Goal: Task Accomplishment & Management: Use online tool/utility

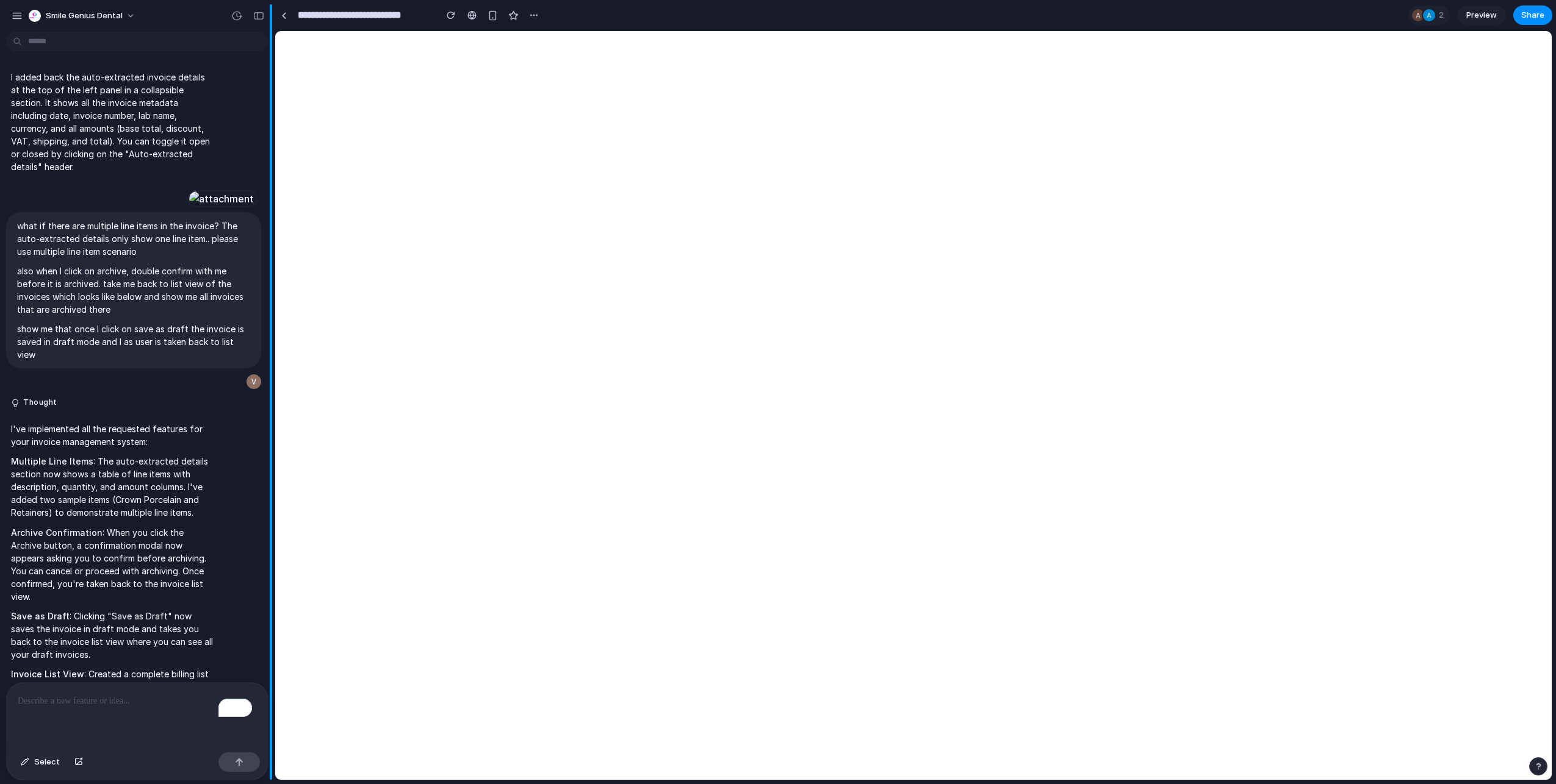
scroll to position [11417, 0]
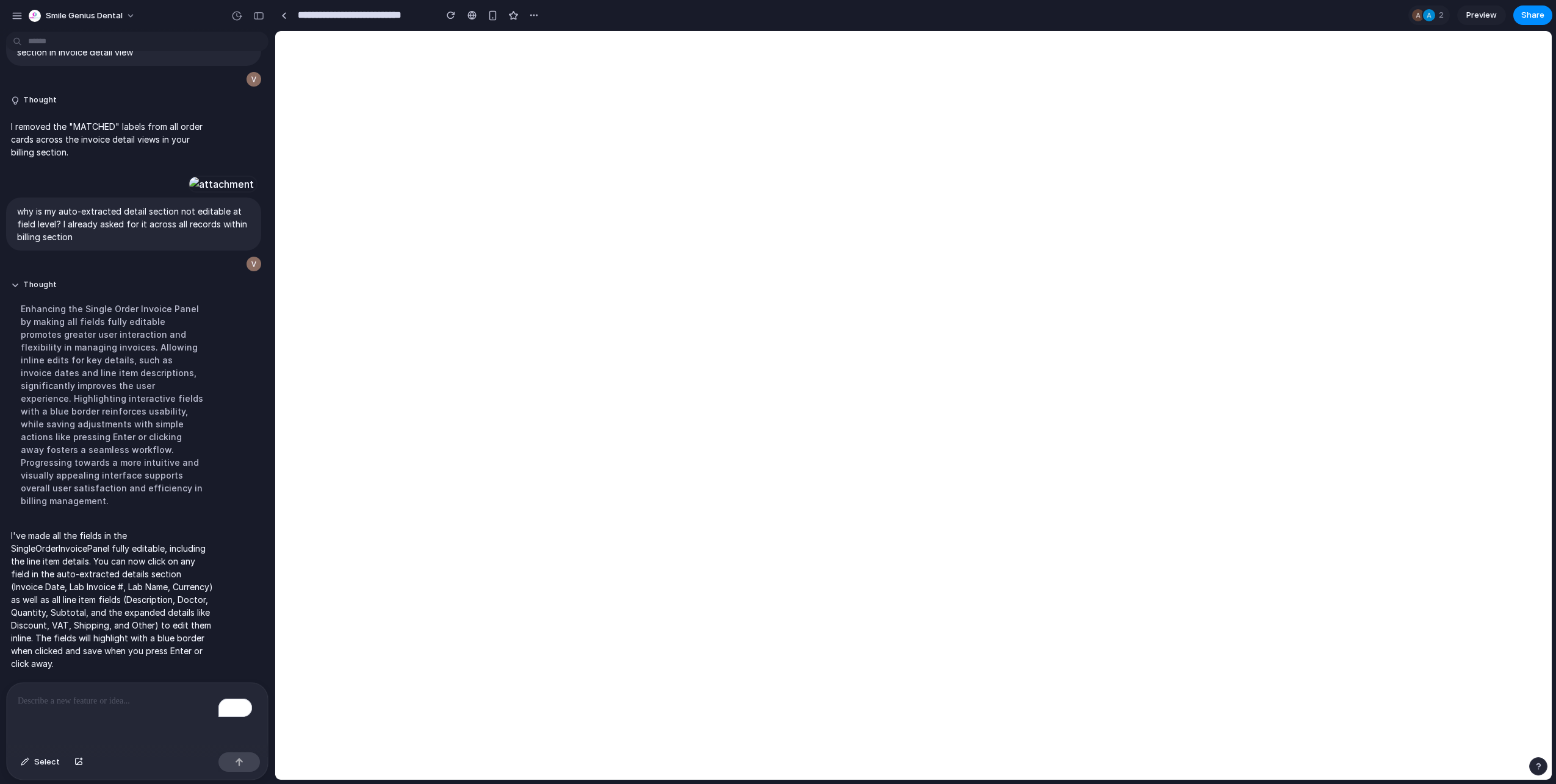
click at [103, 716] on div "To enrich screen reader interactions, please activate Accessibility in Grammarl…" at bounding box center [137, 715] width 261 height 64
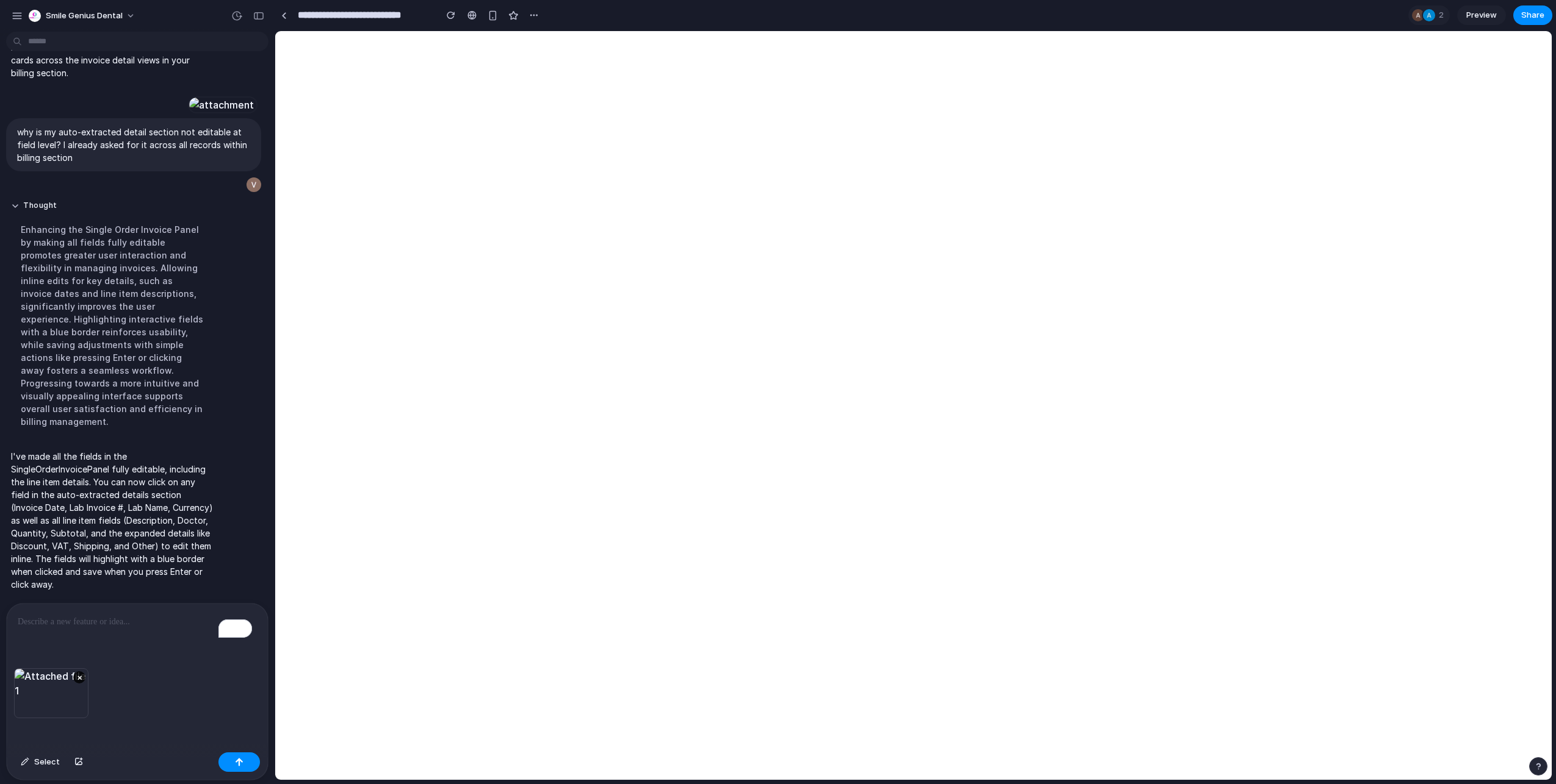
click at [98, 630] on div "To enrich screen reader interactions, please activate Accessibility in Grammarl…" at bounding box center [137, 636] width 261 height 64
click at [72, 627] on div "To enrich screen reader interactions, please activate Accessibility in Grammarl…" at bounding box center [137, 636] width 261 height 64
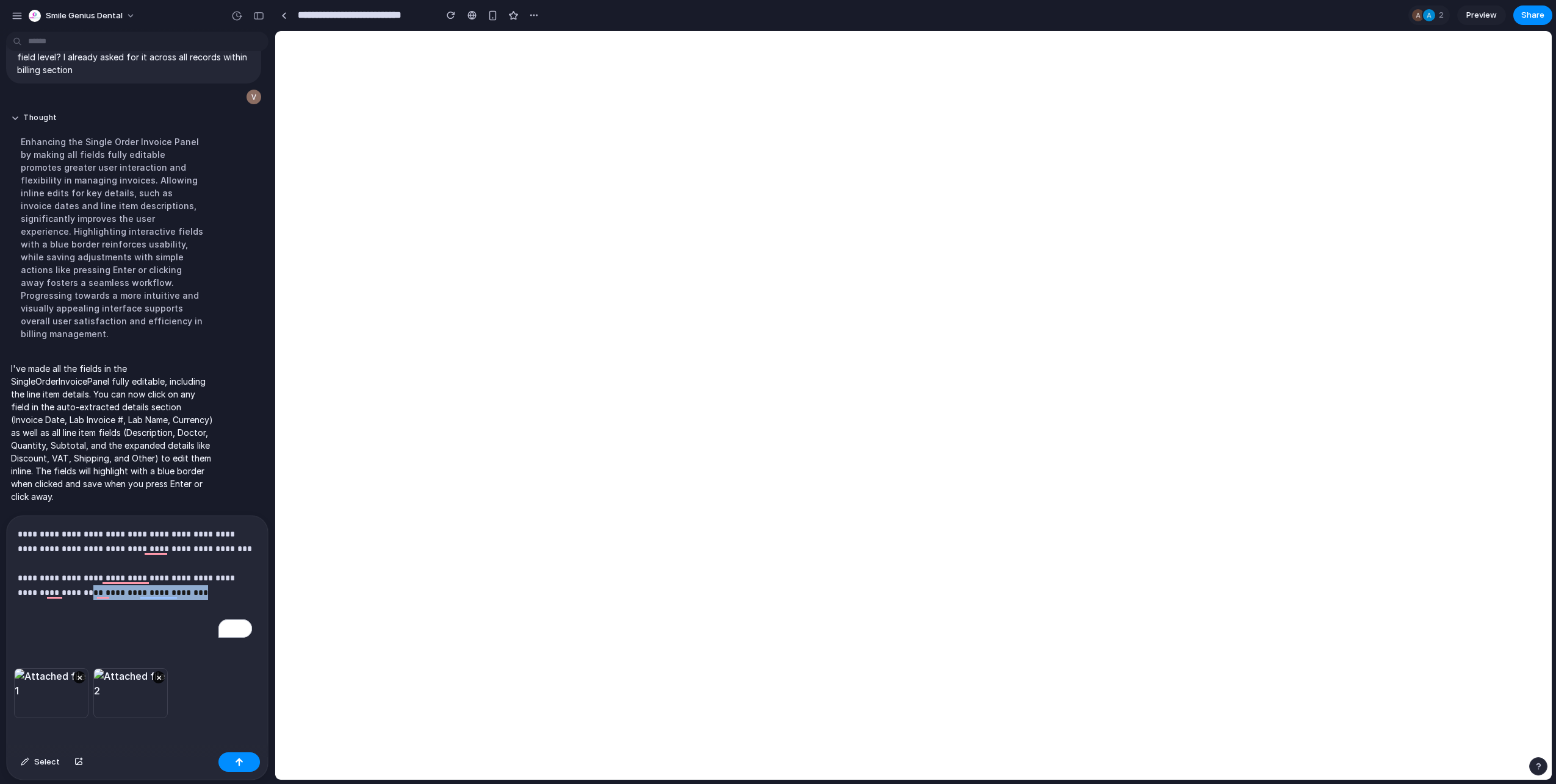
click at [64, 595] on p "**********" at bounding box center [135, 578] width 235 height 103
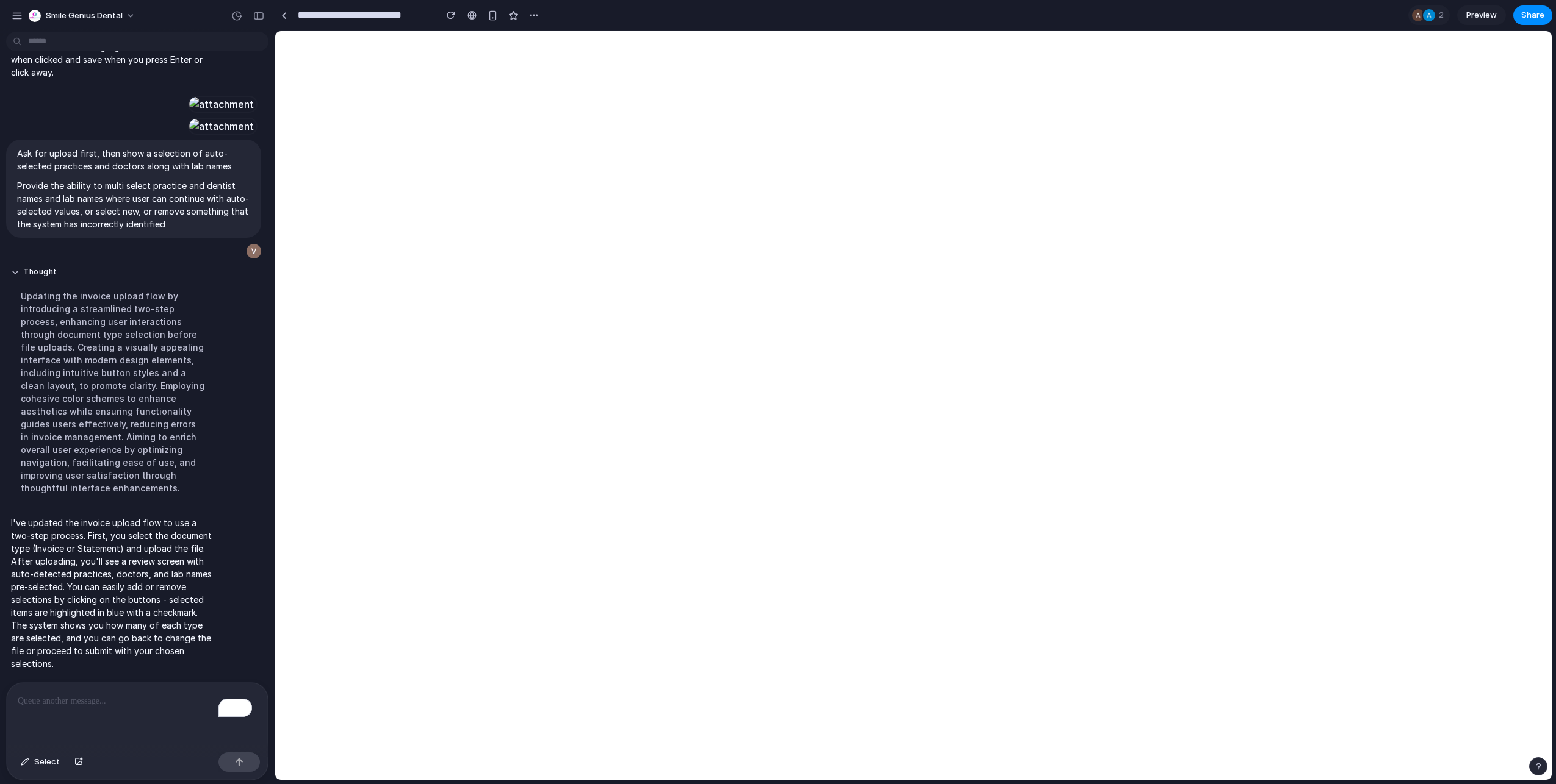
scroll to position [11887, 0]
click at [79, 552] on p "I've updated the invoice upload flow to use a two-step process. First, you sele…" at bounding box center [112, 593] width 203 height 153
click at [67, 714] on div "To enrich screen reader interactions, please activate Accessibility in Grammarl…" at bounding box center [137, 715] width 261 height 64
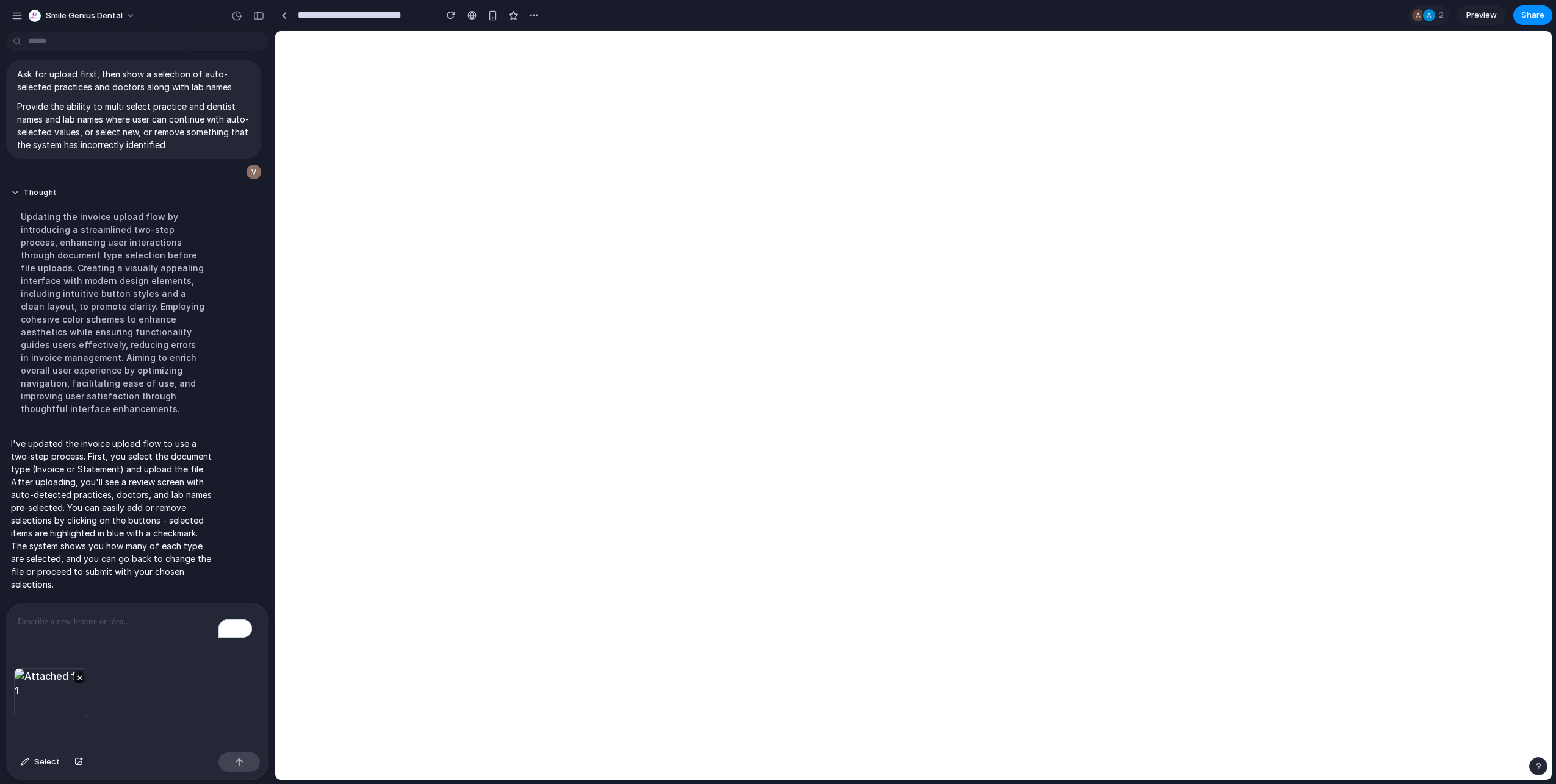
scroll to position [11914, 0]
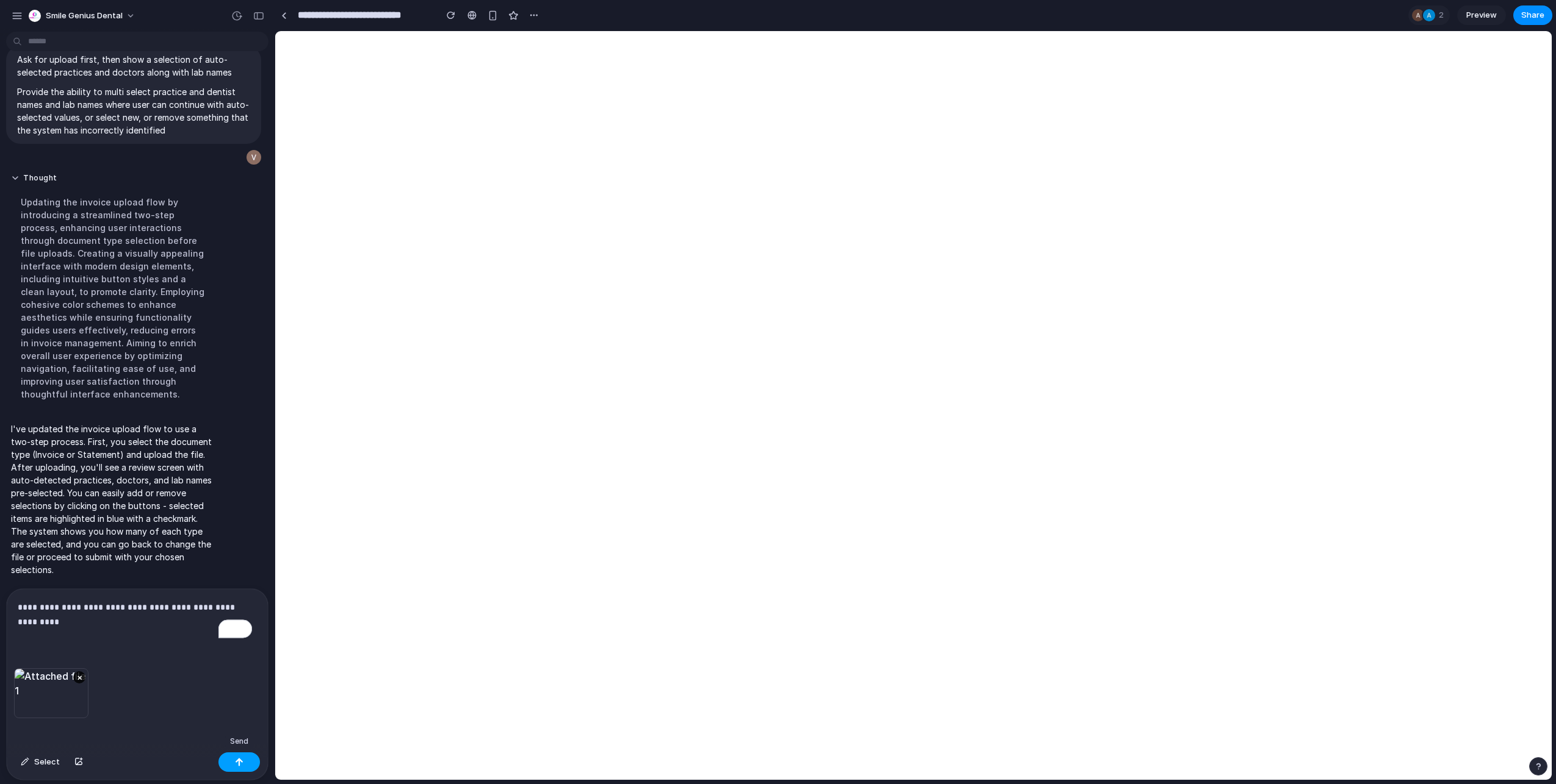
click at [246, 764] on button "button" at bounding box center [239, 763] width 41 height 20
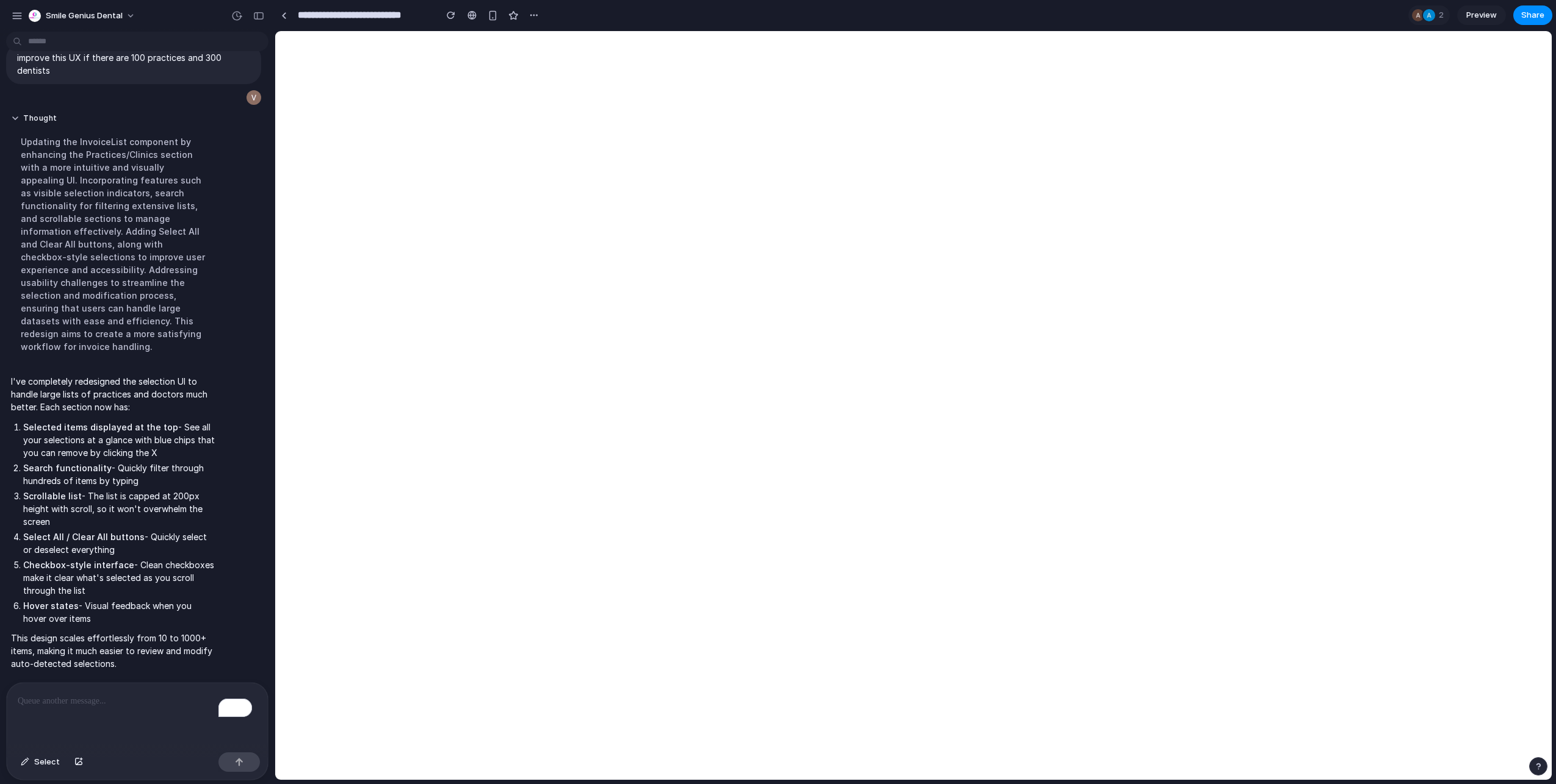
scroll to position [11918, 0]
click at [142, 704] on div "To enrich screen reader interactions, please activate Accessibility in Grammarl…" at bounding box center [137, 715] width 261 height 64
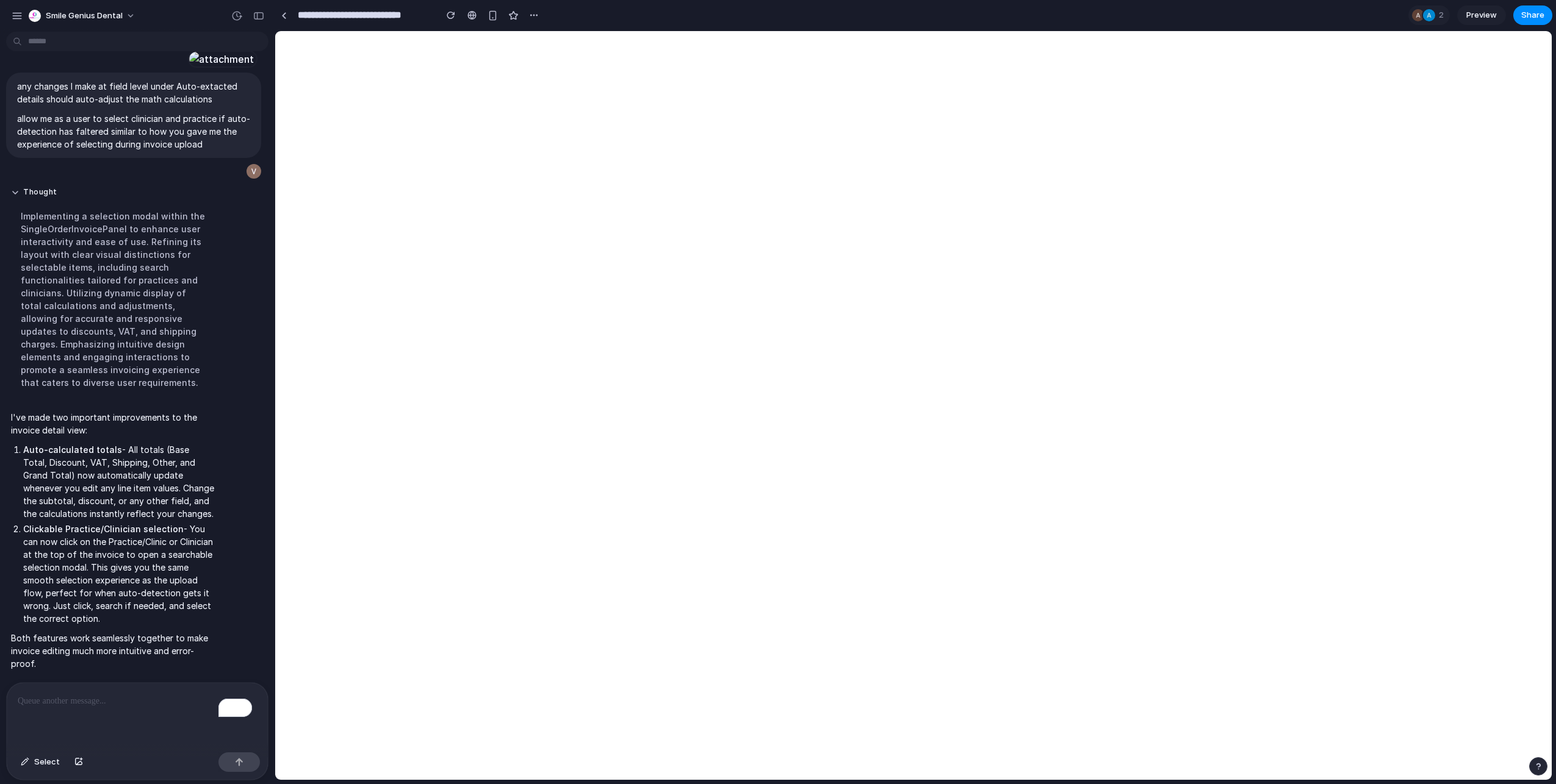
scroll to position [11475, 0]
click at [52, 701] on p "To enrich screen reader interactions, please activate Accessibility in Grammarl…" at bounding box center [135, 701] width 235 height 14
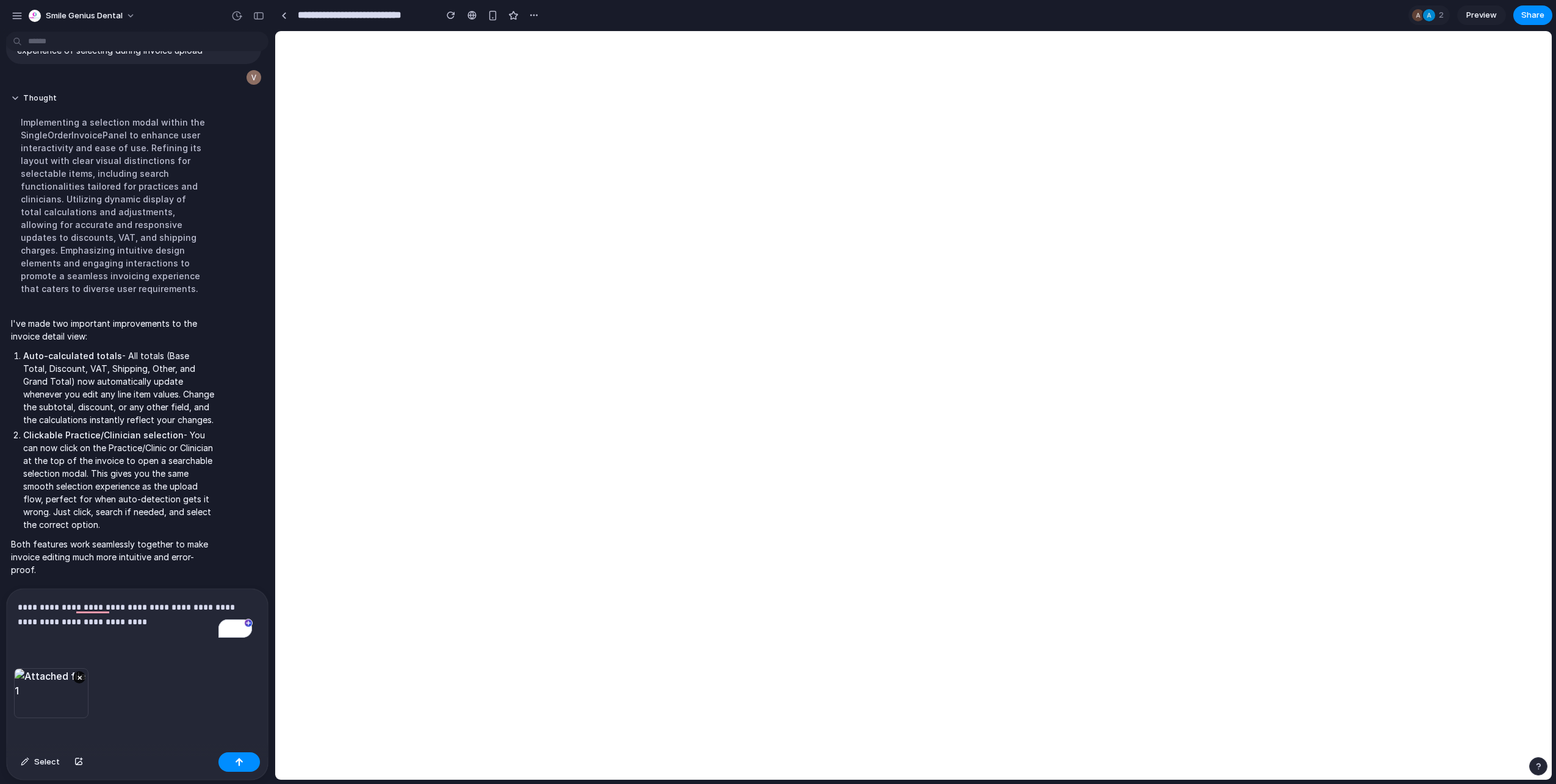
click at [76, 600] on p "**********" at bounding box center [135, 615] width 235 height 29
click at [82, 672] on button "×" at bounding box center [79, 678] width 12 height 12
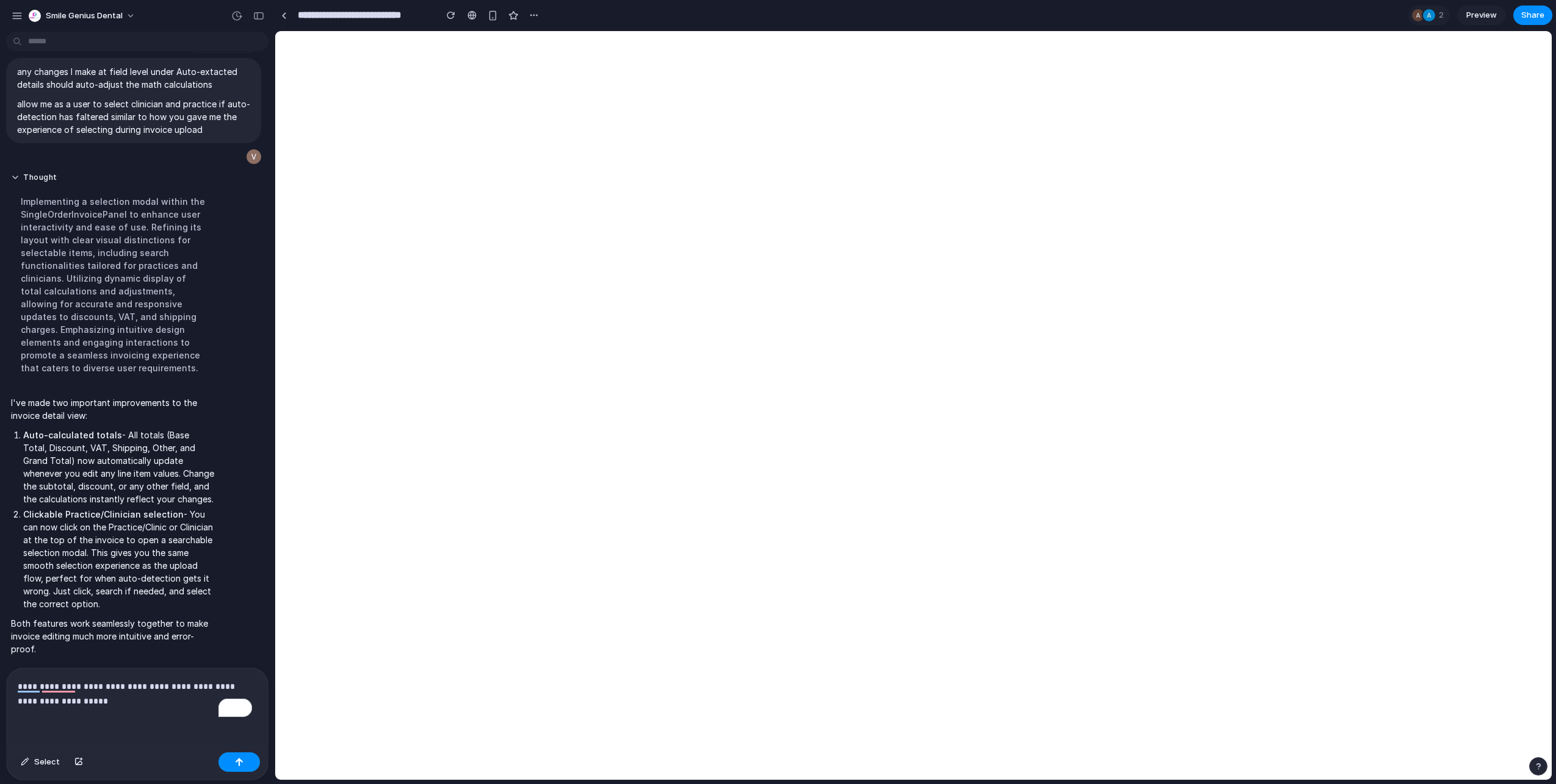
click at [116, 700] on p "**********" at bounding box center [135, 694] width 235 height 29
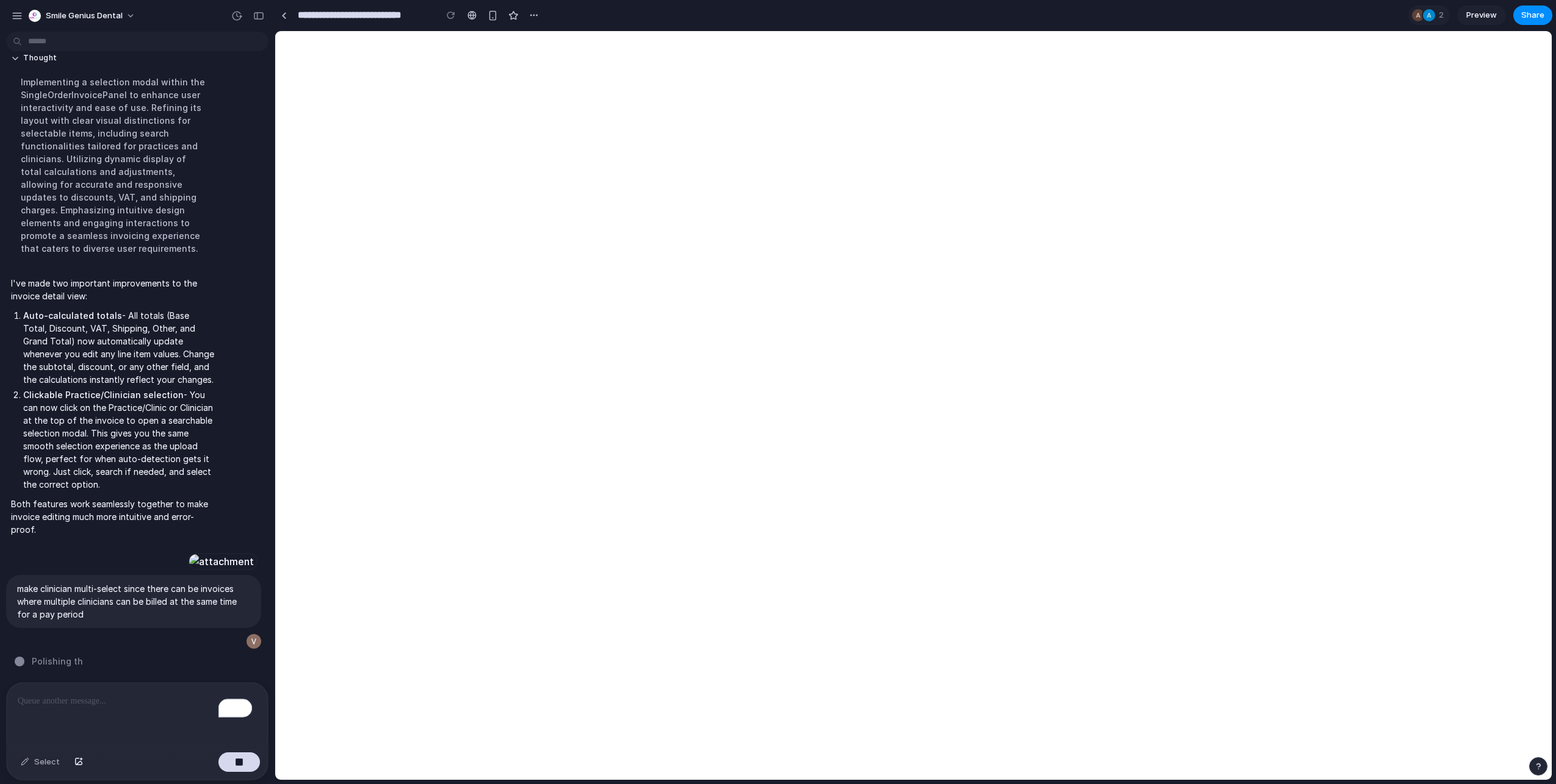
scroll to position [11087, 0]
click at [116, 706] on div "To enrich screen reader interactions, please activate Accessibility in Grammarl…" at bounding box center [137, 715] width 261 height 64
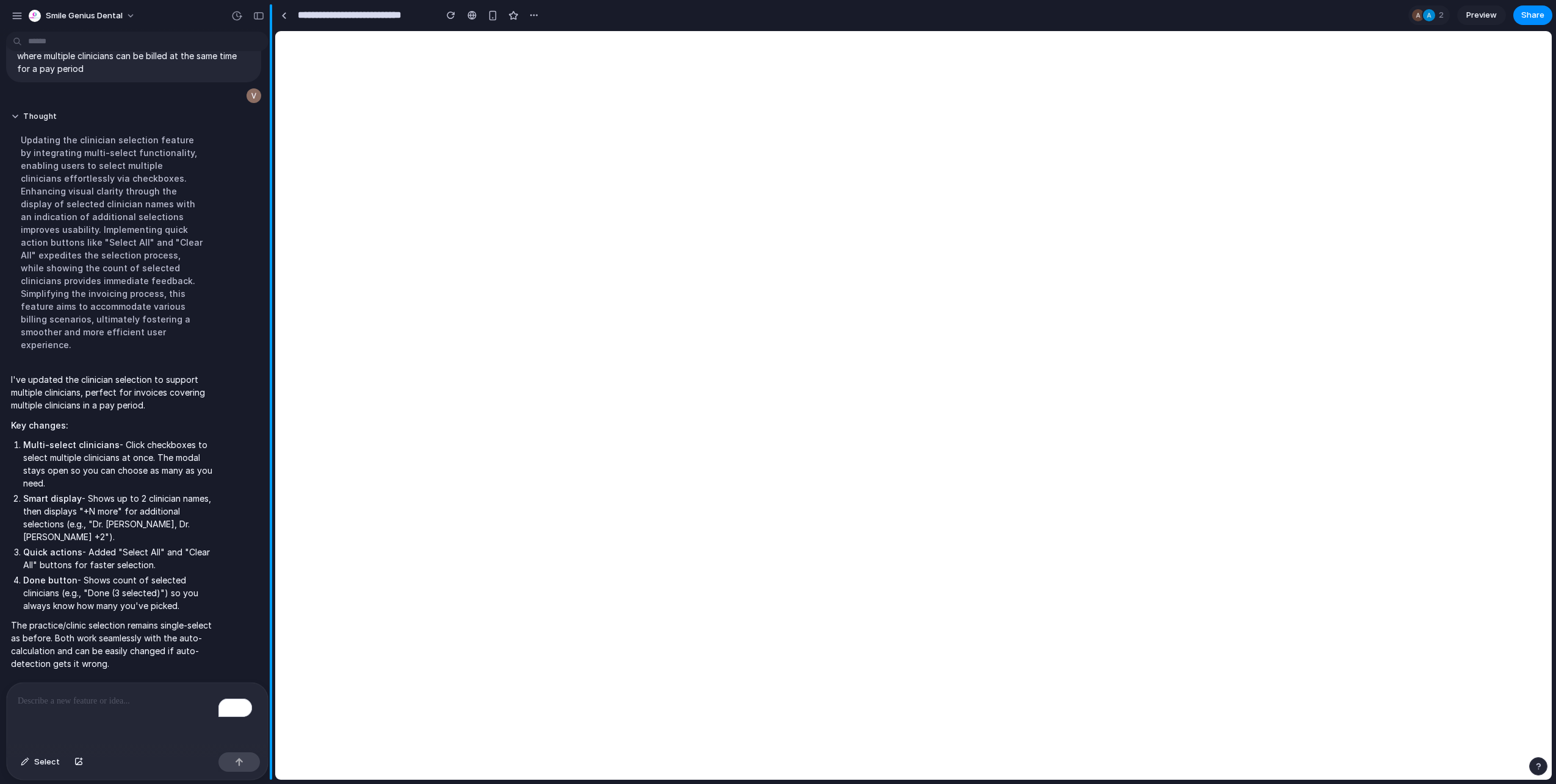
scroll to position [11249, 0]
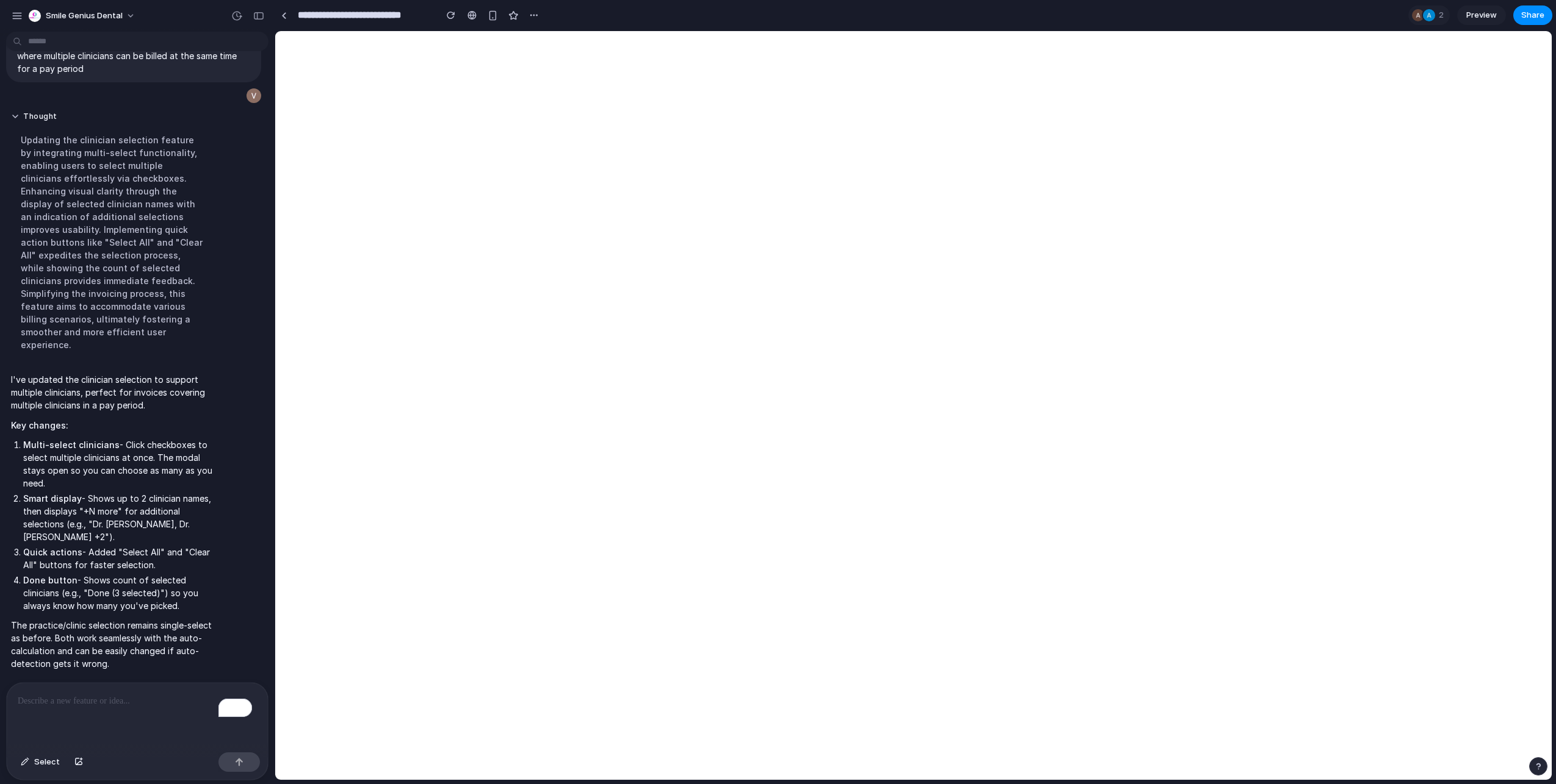
click at [62, 713] on div "To enrich screen reader interactions, please activate Accessibility in Grammarl…" at bounding box center [137, 715] width 261 height 64
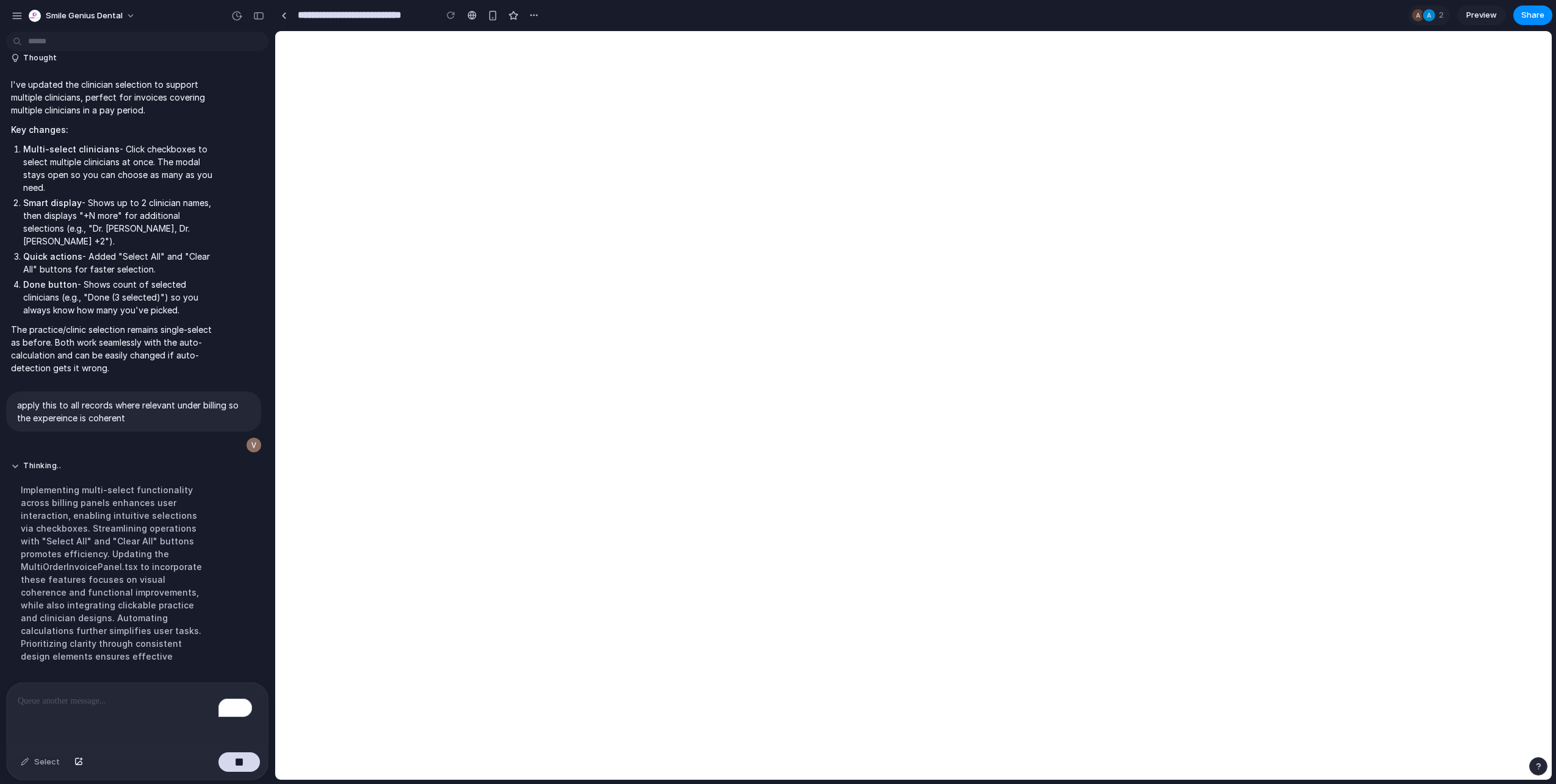
scroll to position [10701, 0]
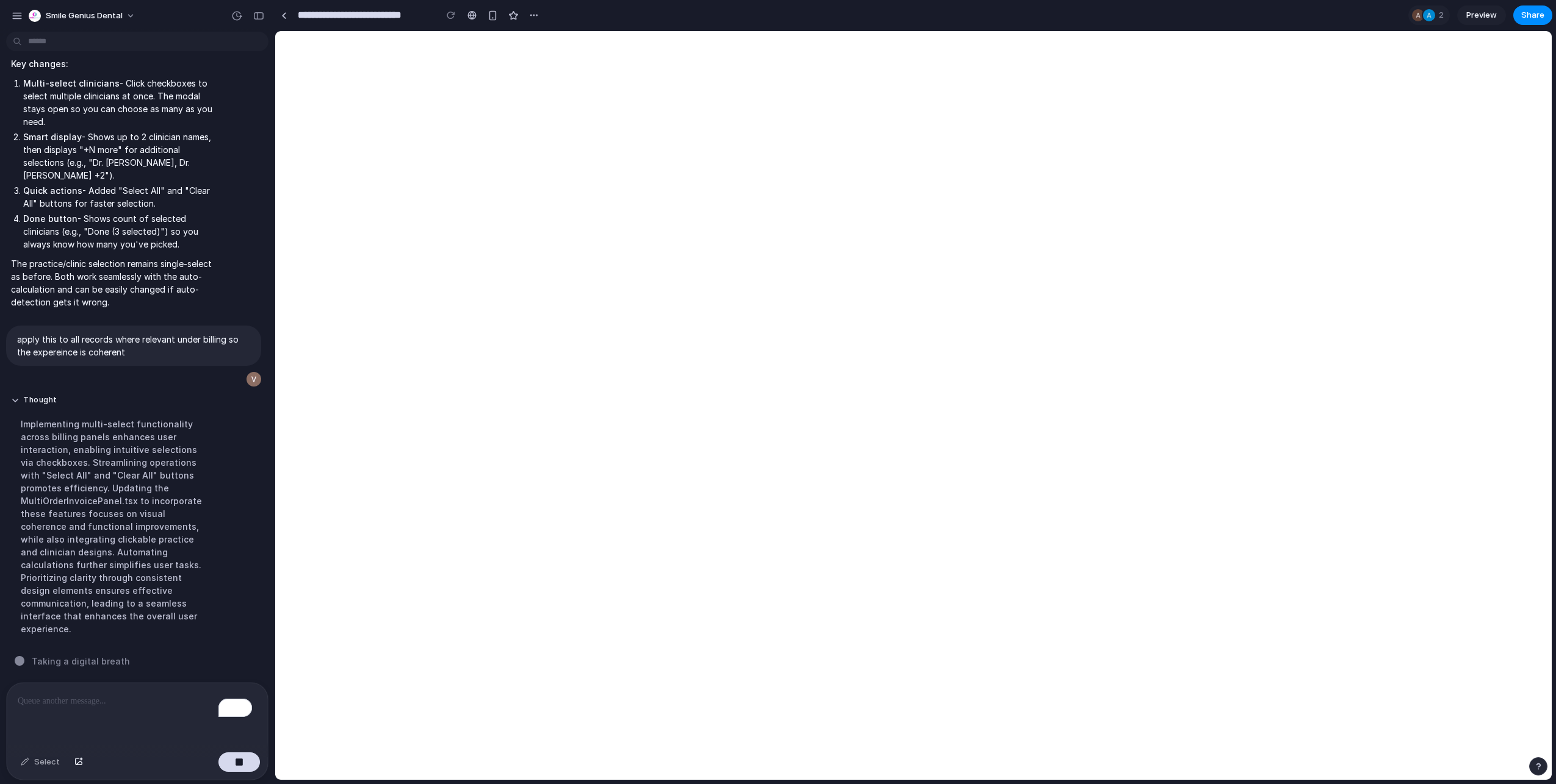
click at [109, 694] on p "To enrich screen reader interactions, please activate Accessibility in Grammarl…" at bounding box center [135, 701] width 235 height 14
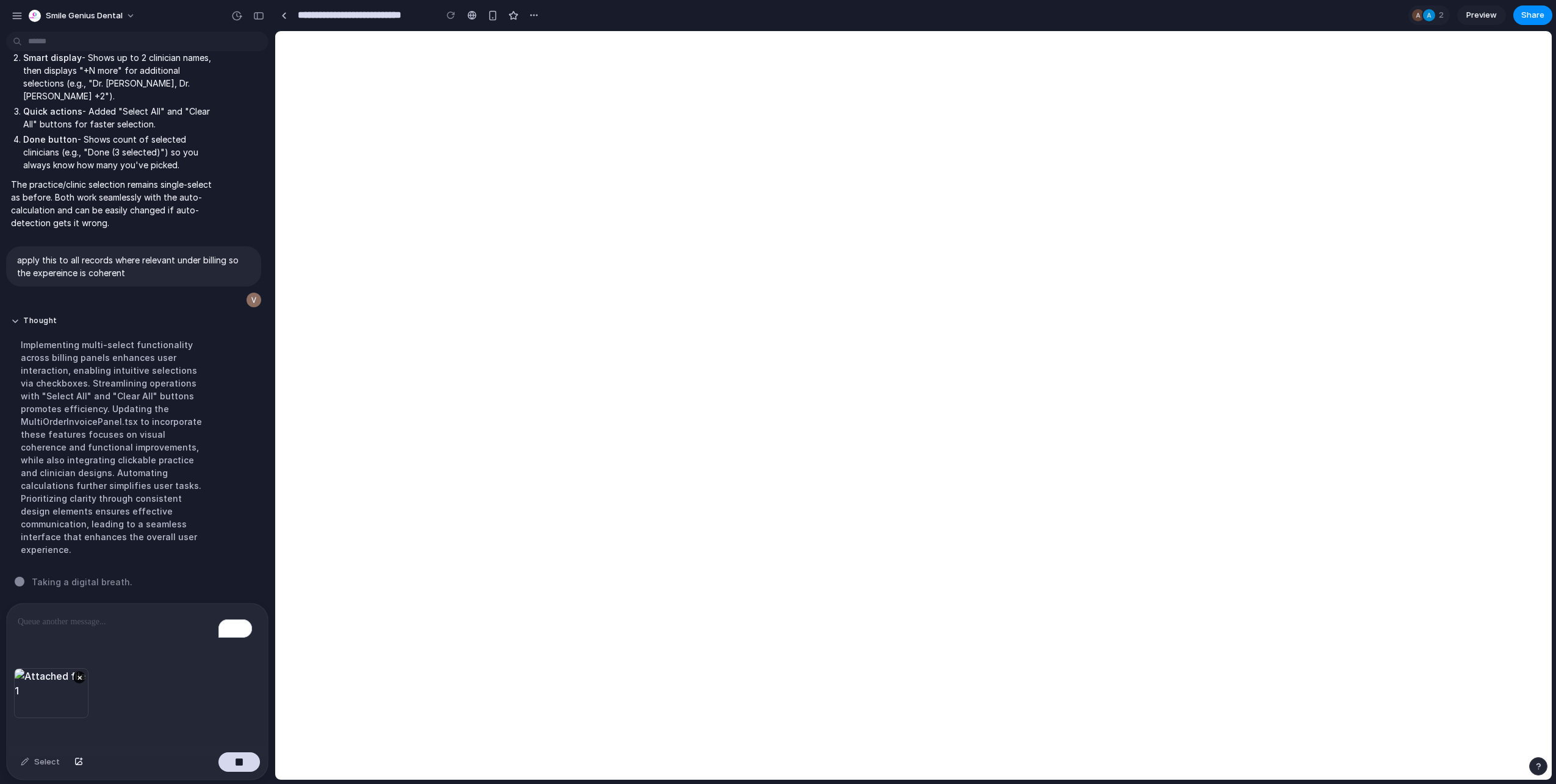
scroll to position [10715, 0]
click at [79, 672] on button "×" at bounding box center [79, 678] width 12 height 12
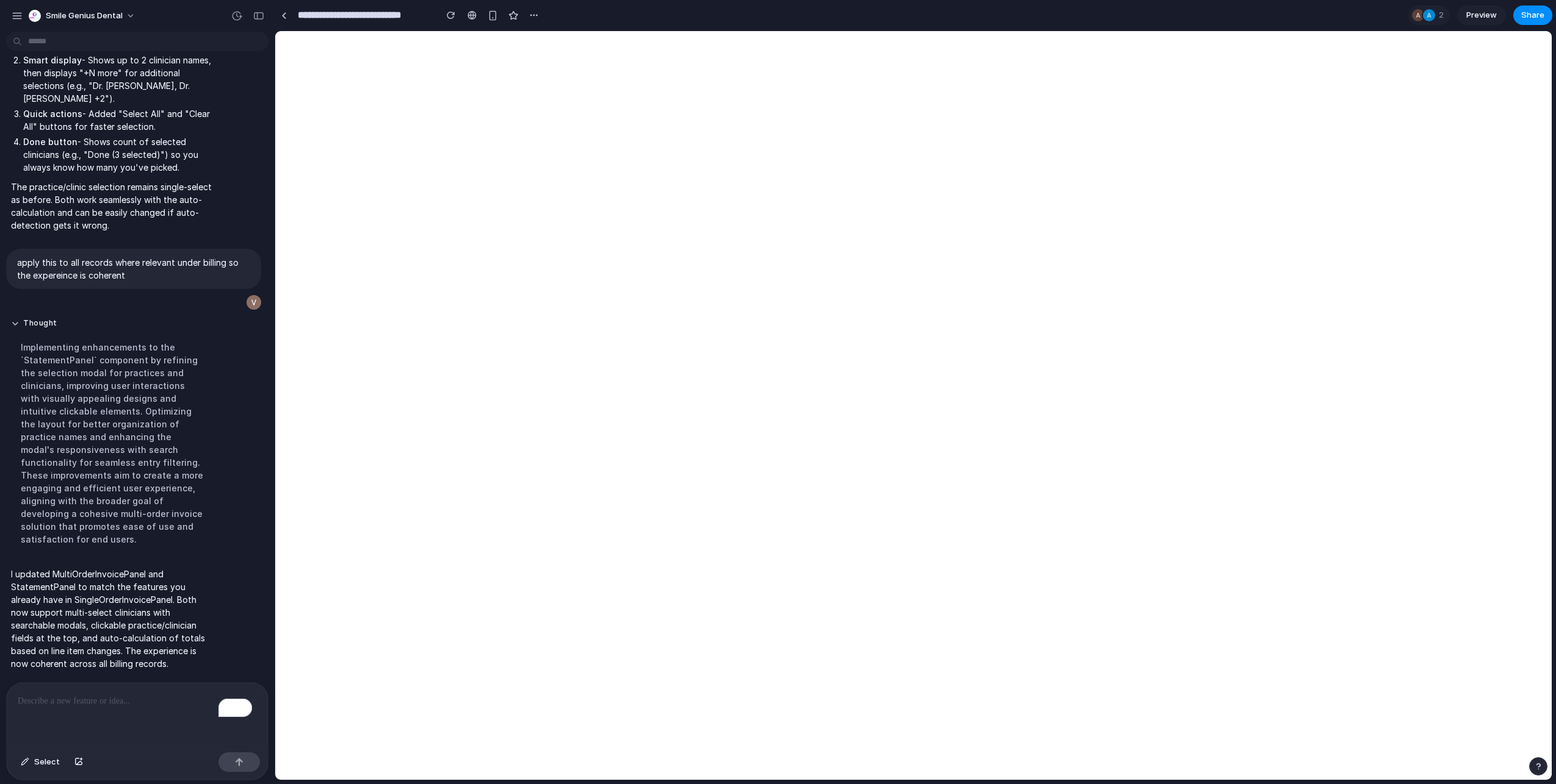
scroll to position [10682, 0]
click at [132, 699] on p "To enrich screen reader interactions, please activate Accessibility in Grammarl…" at bounding box center [135, 701] width 235 height 14
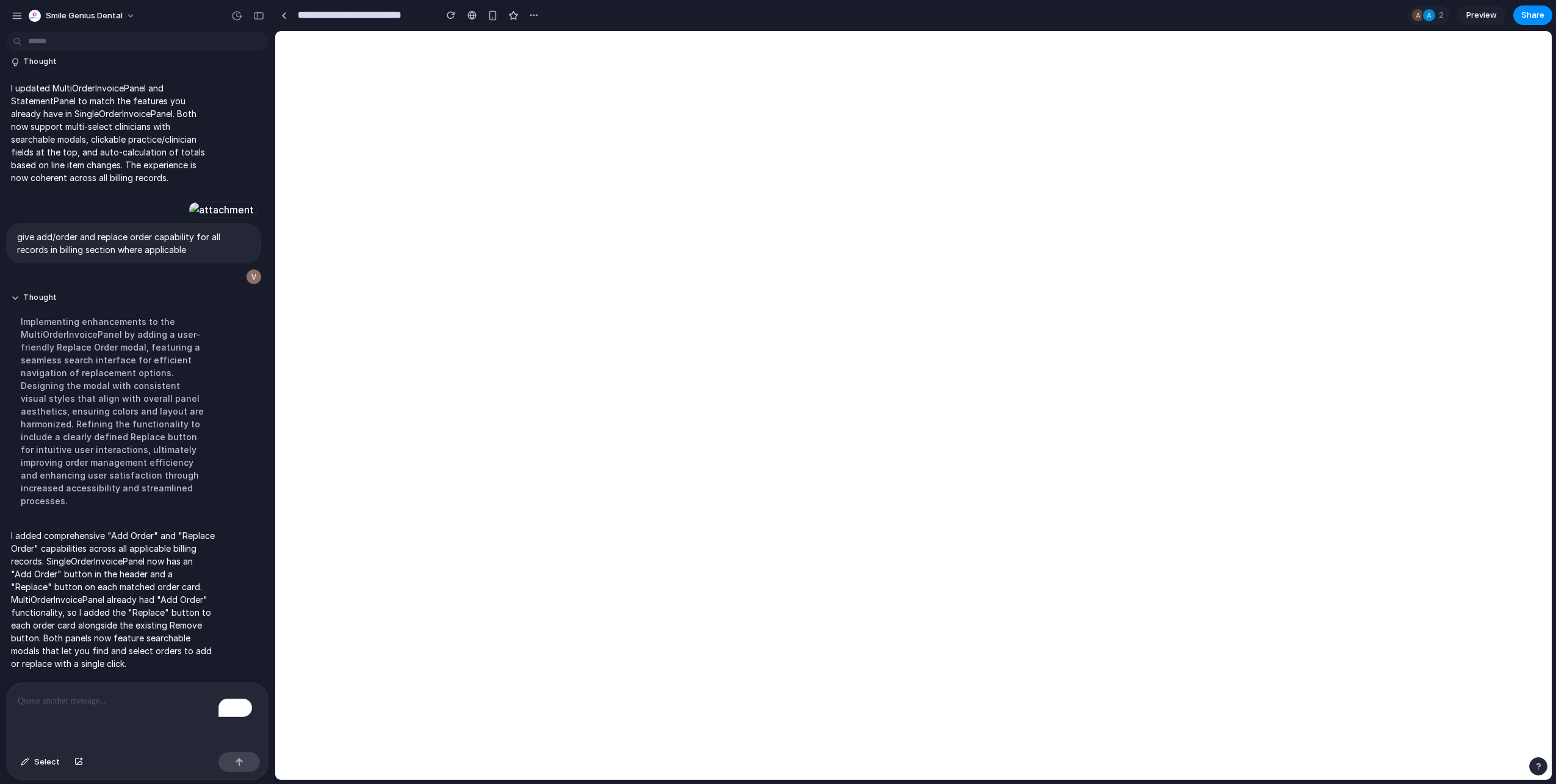
scroll to position [10434, 0]
click at [119, 705] on div "To enrich screen reader interactions, please activate Accessibility in Grammarl…" at bounding box center [137, 715] width 261 height 64
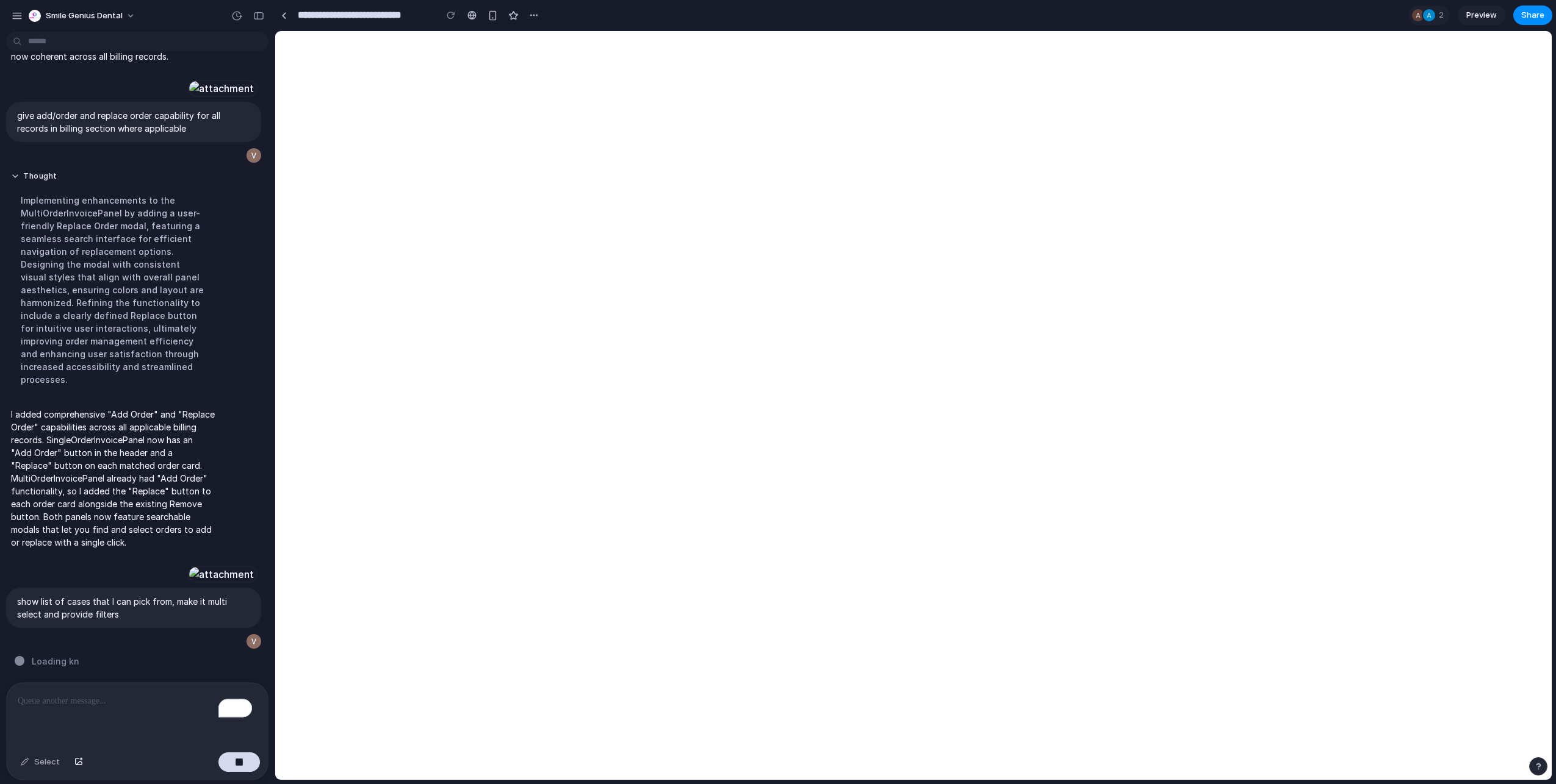
scroll to position [9904, 0]
